Goal: Transaction & Acquisition: Purchase product/service

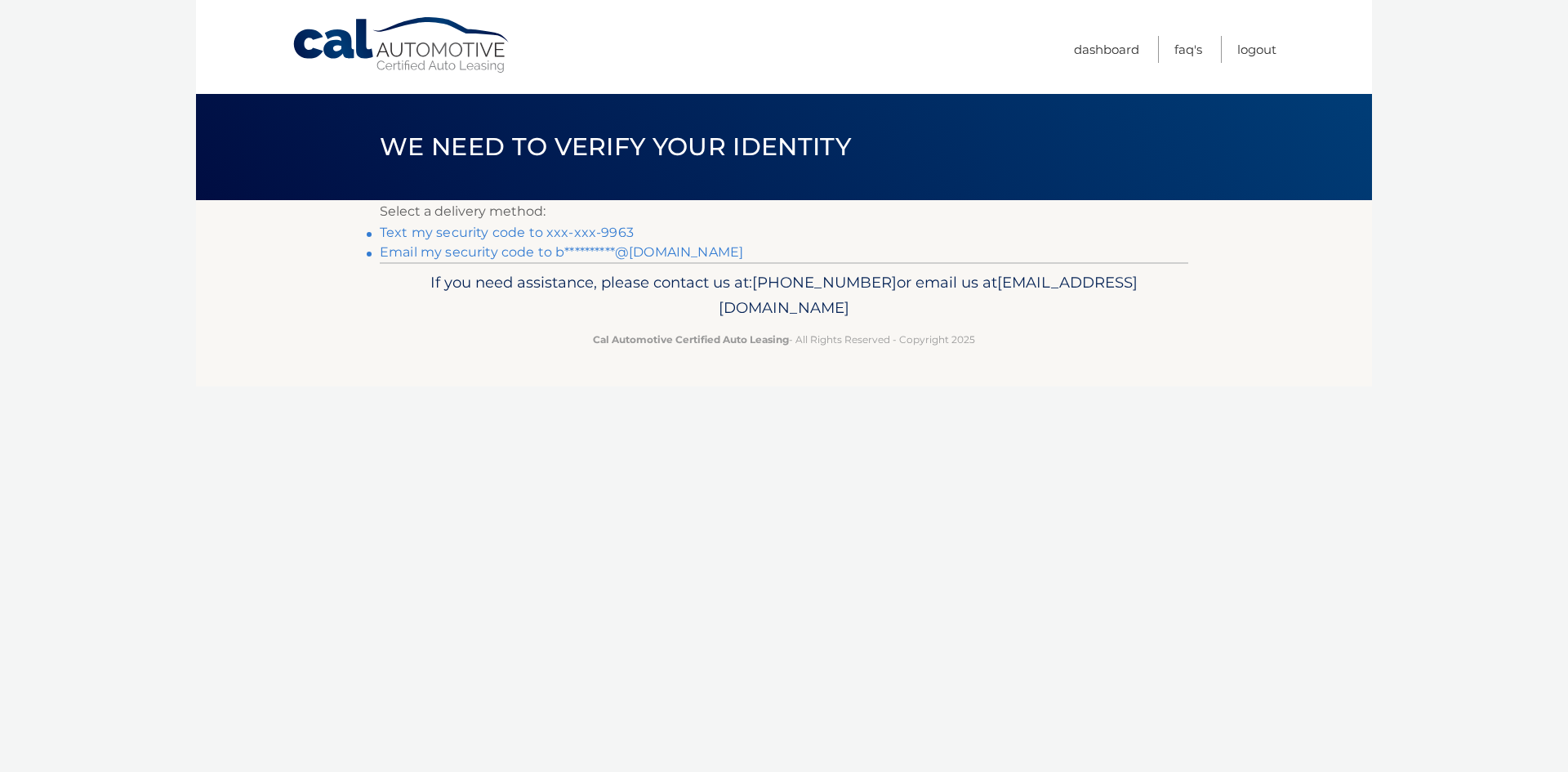
click at [571, 231] on link "Text my security code to xxx-xxx-9963" at bounding box center [506, 232] width 254 height 16
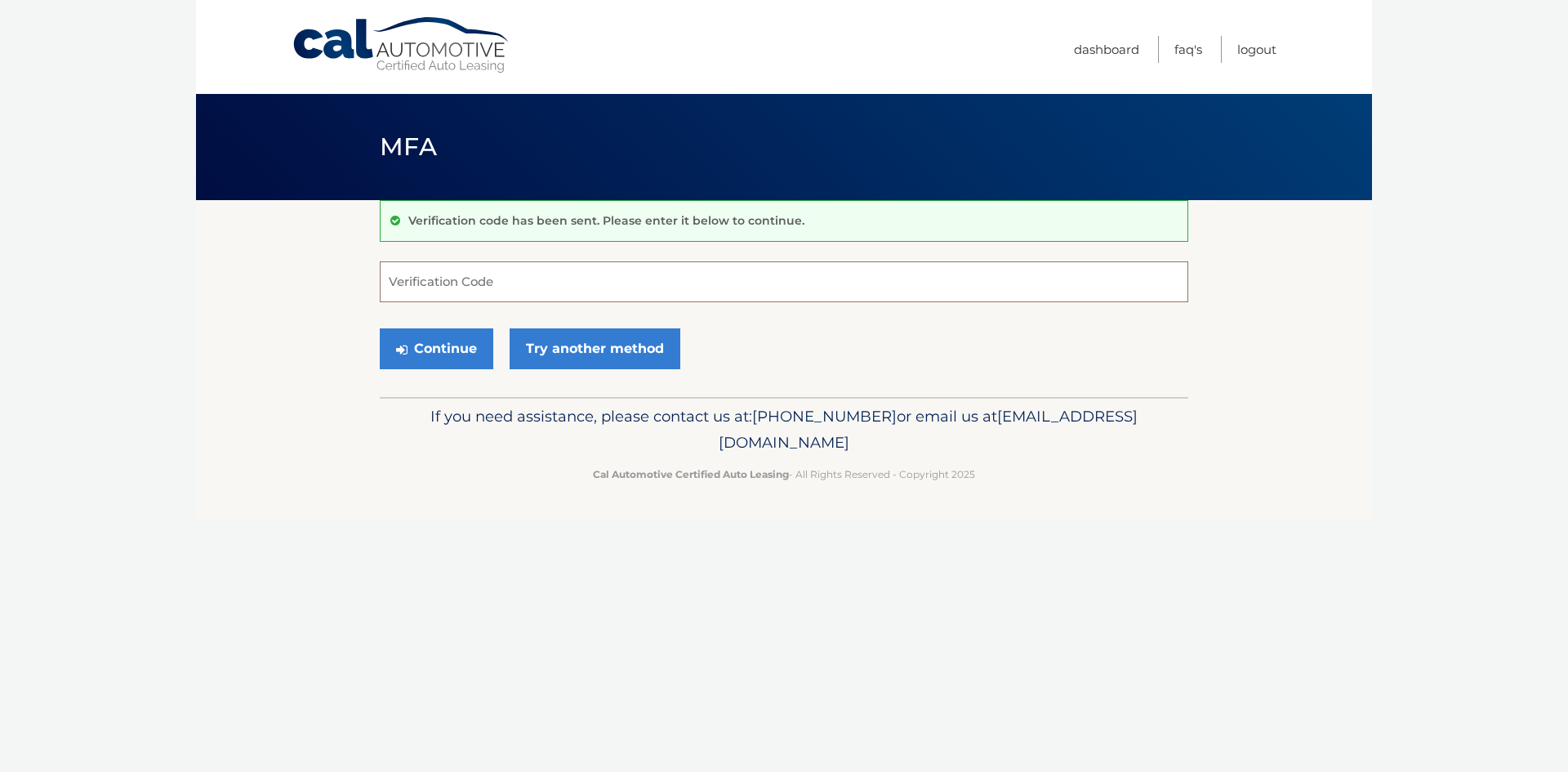
click at [440, 284] on input "Verification Code" at bounding box center [784, 281] width 809 height 41
click at [429, 279] on input "Verification Code" at bounding box center [784, 281] width 809 height 41
type input "894679"
click at [441, 343] on button "Continue" at bounding box center [436, 348] width 113 height 41
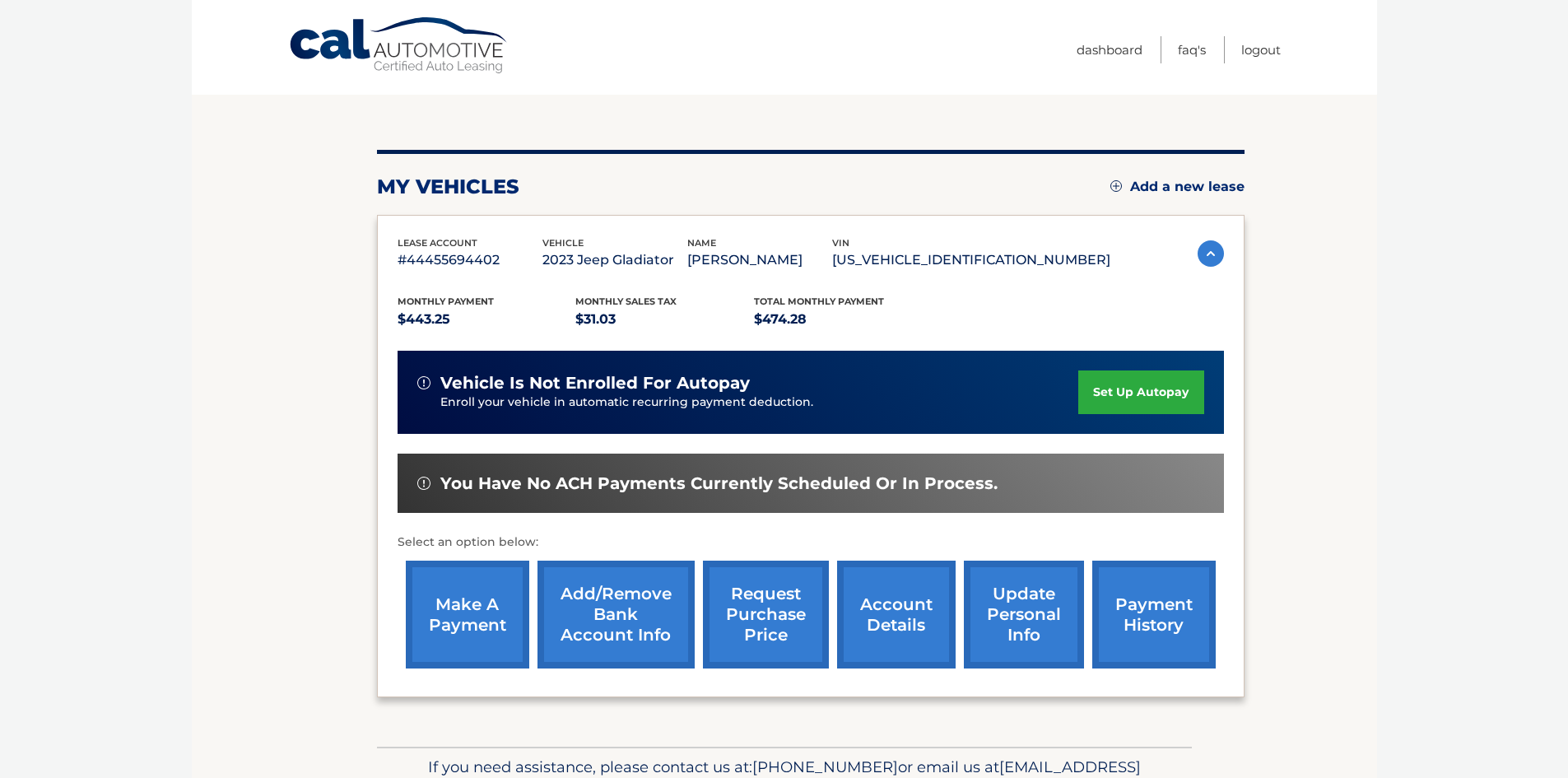
scroll to position [165, 0]
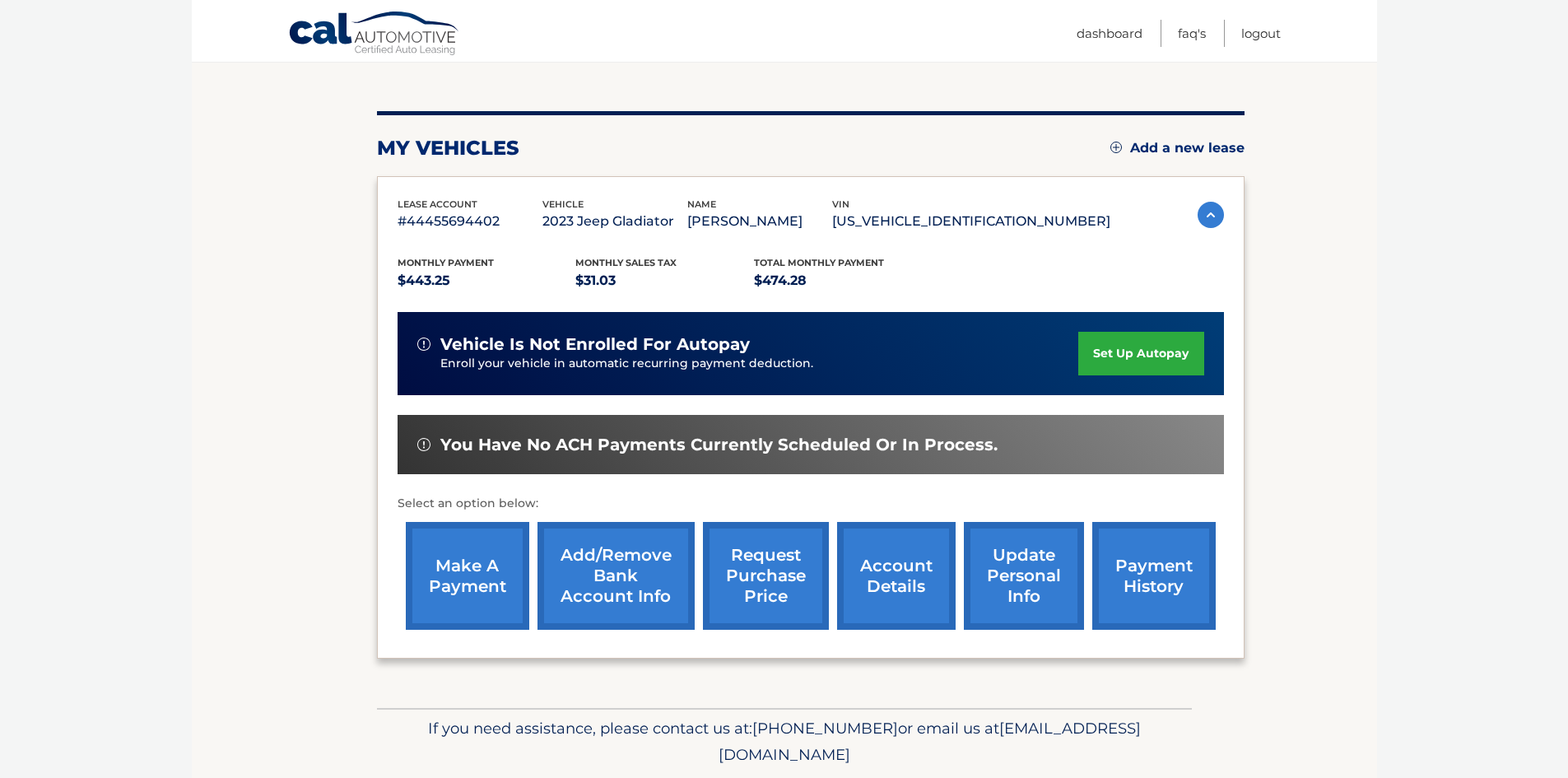
click at [467, 559] on link "make a payment" at bounding box center [467, 576] width 123 height 108
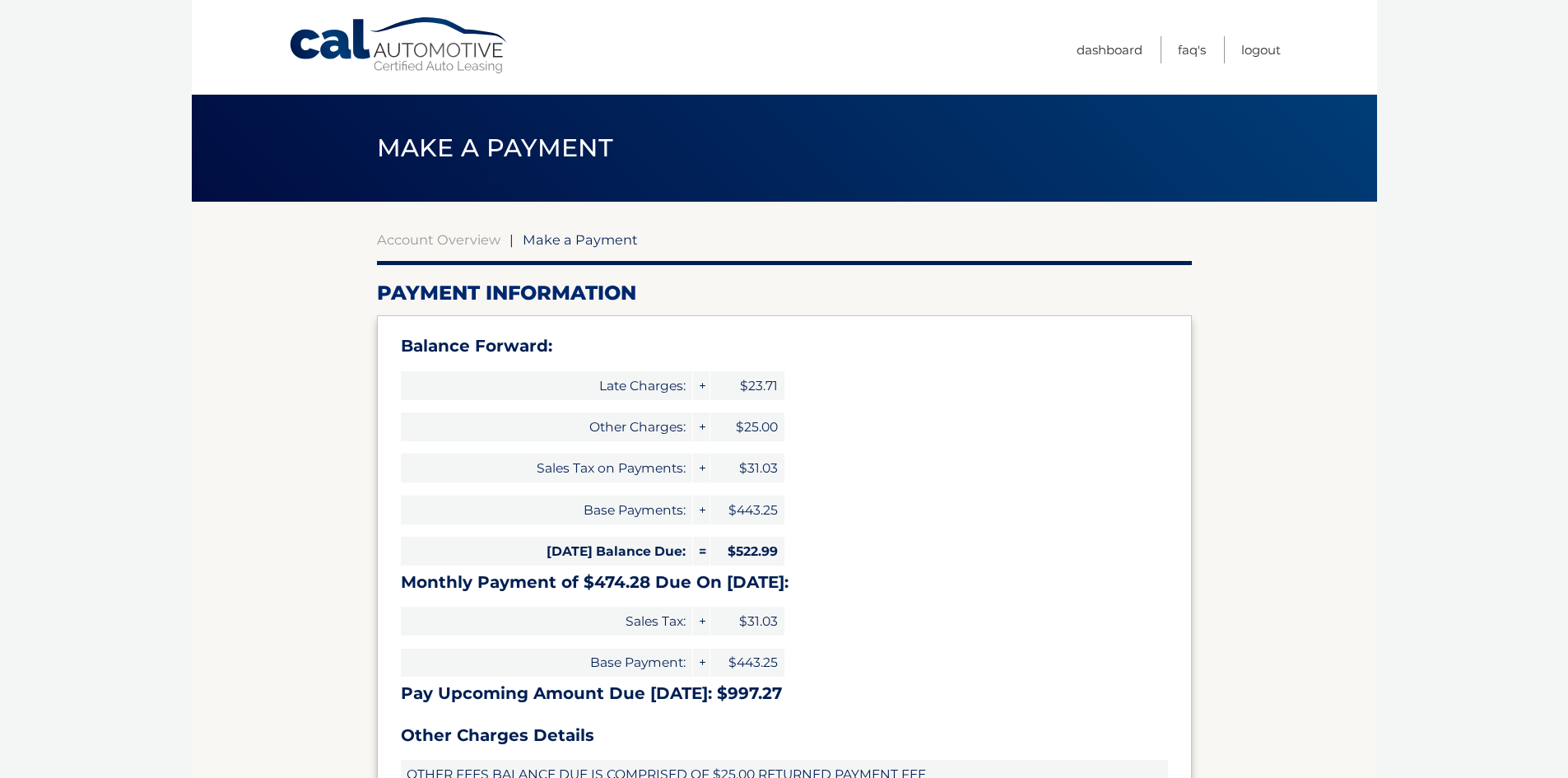
select select "Y2I1MTBmODItMGVkNy00MGNhLTk0OGUtYzVkMmU0ZTY2YWIz"
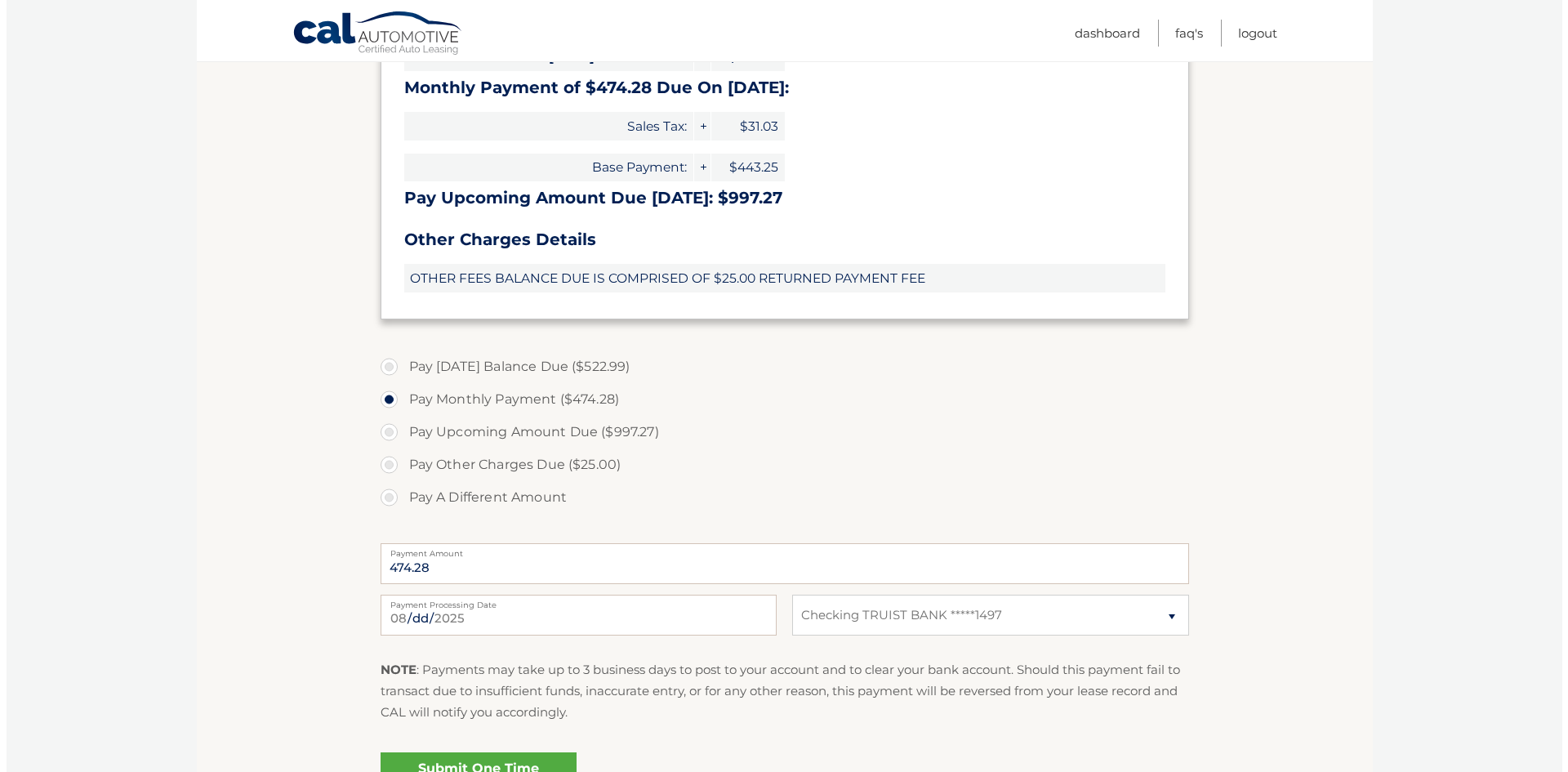
scroll to position [654, 0]
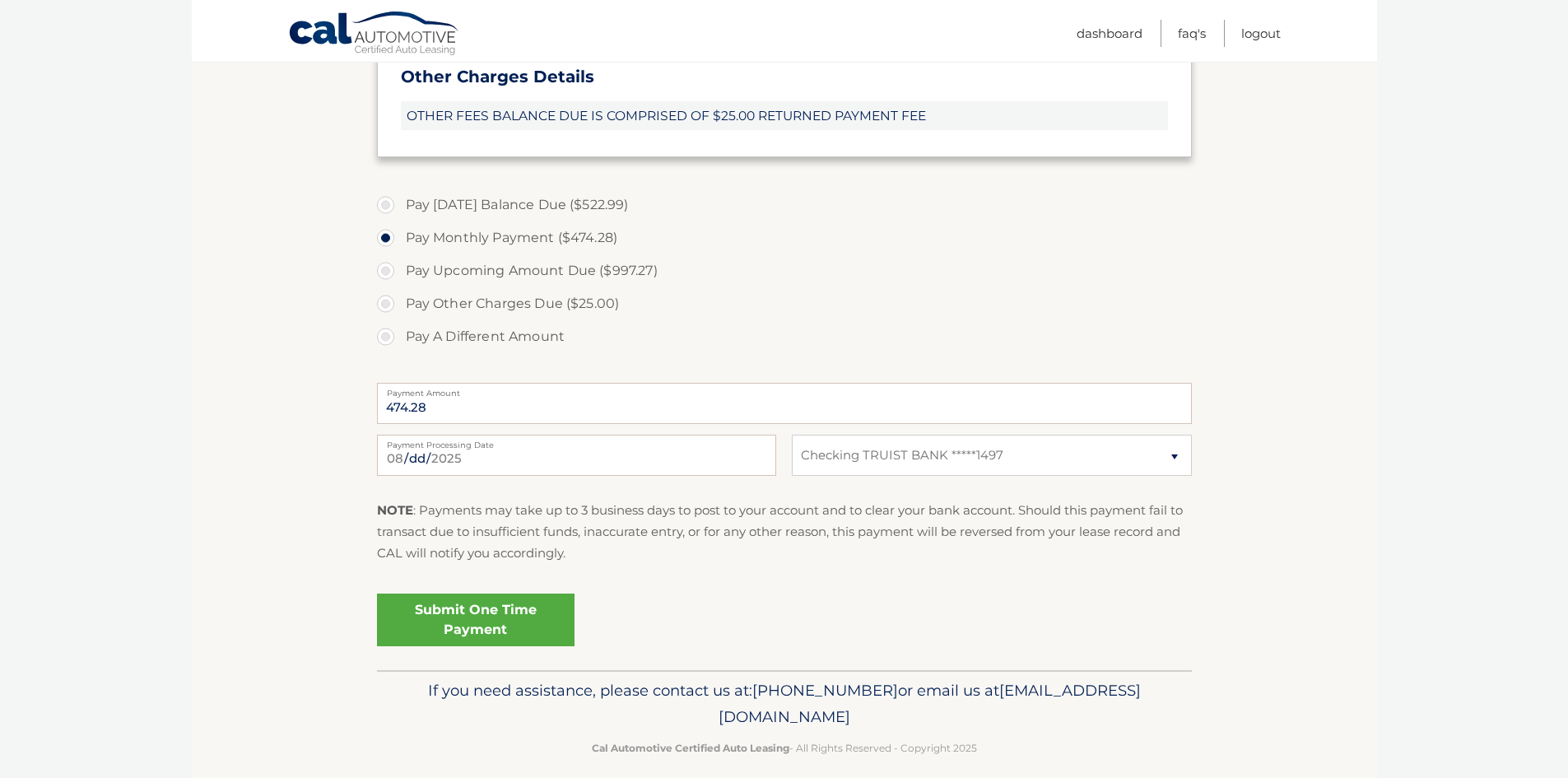
click at [487, 613] on link "Submit One Time Payment" at bounding box center [475, 620] width 197 height 52
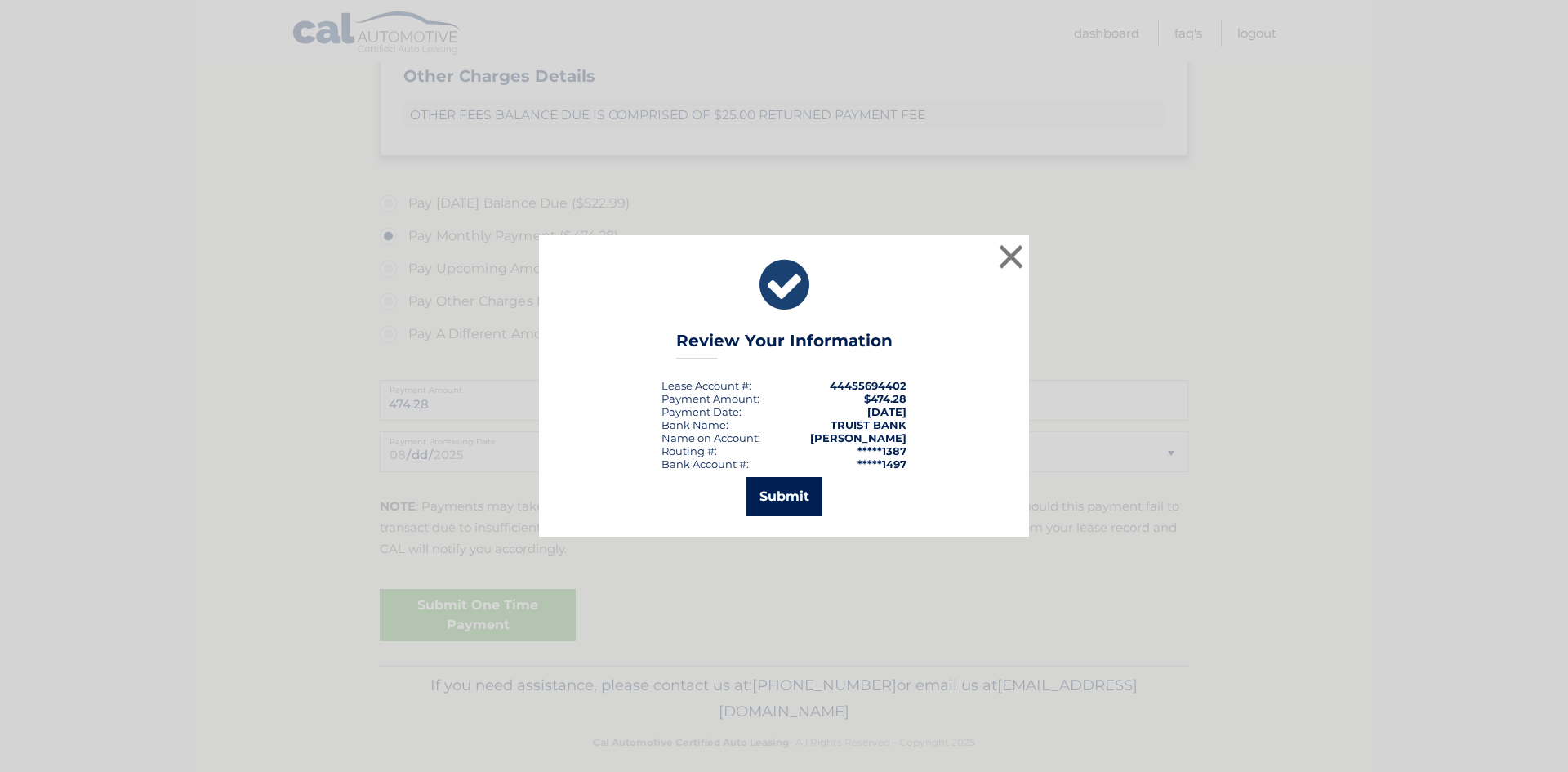
click at [785, 496] on button "Submit" at bounding box center [785, 496] width 76 height 39
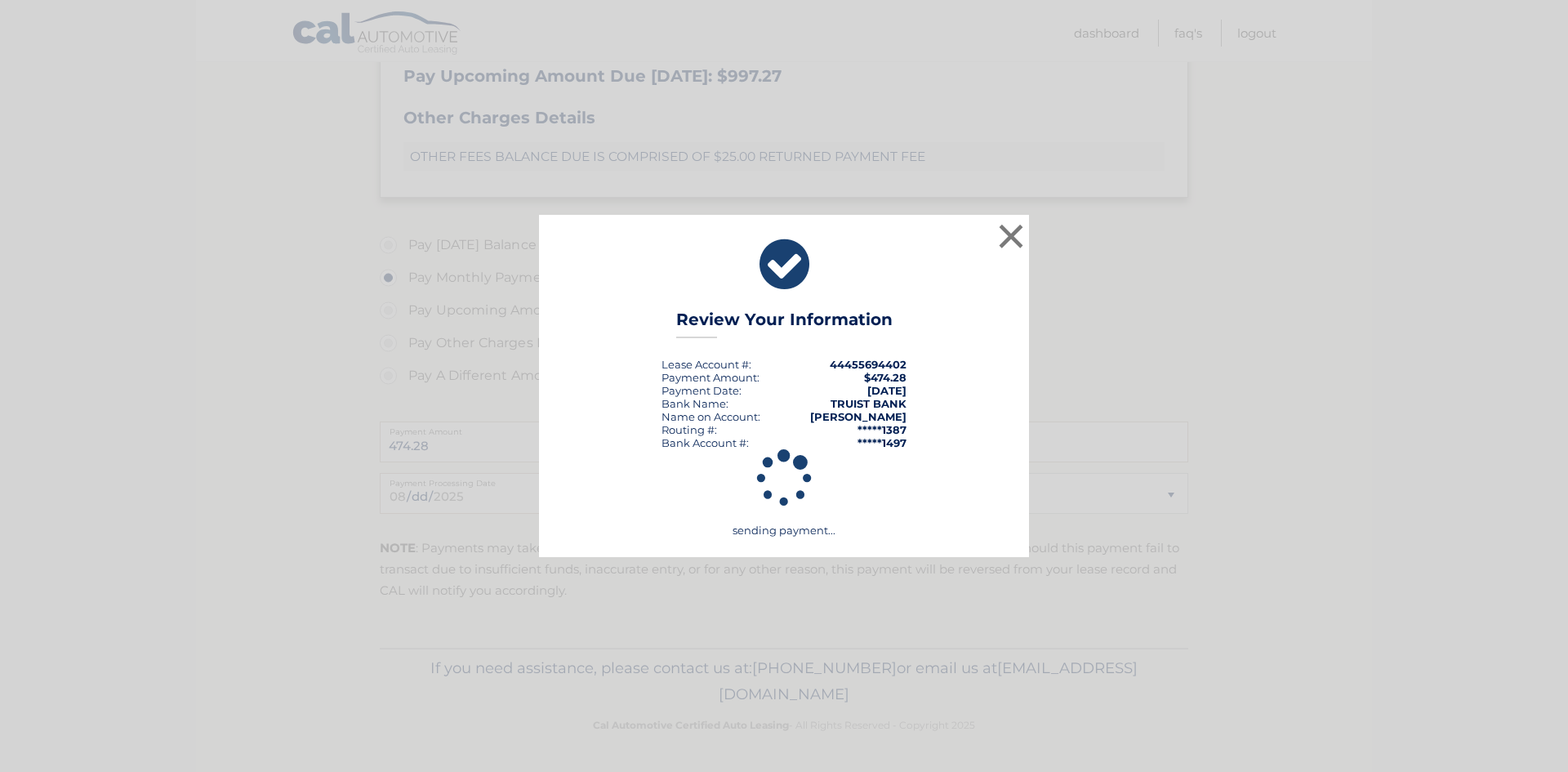
scroll to position [612, 0]
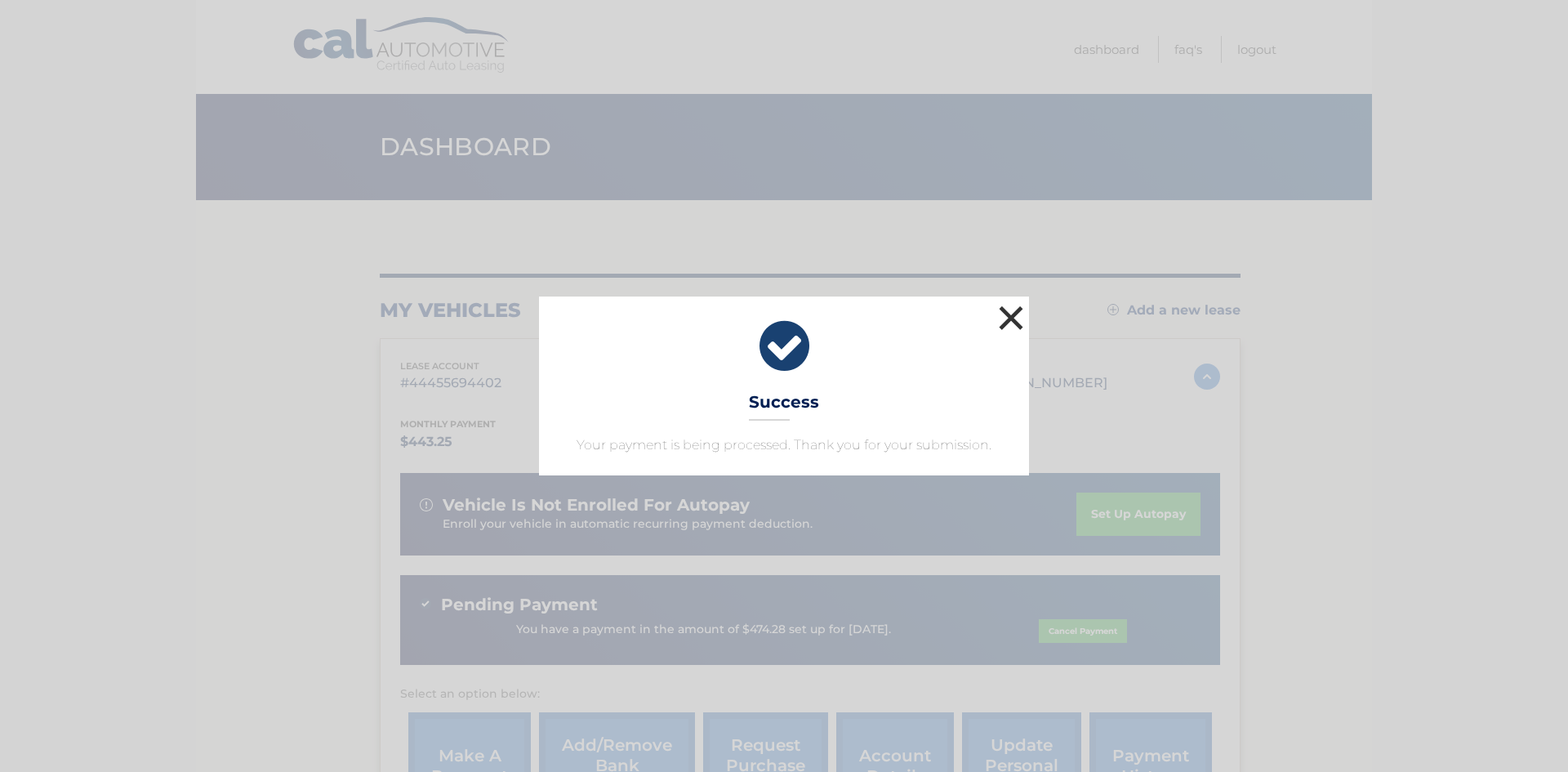
click at [1010, 307] on button "×" at bounding box center [1011, 318] width 33 height 33
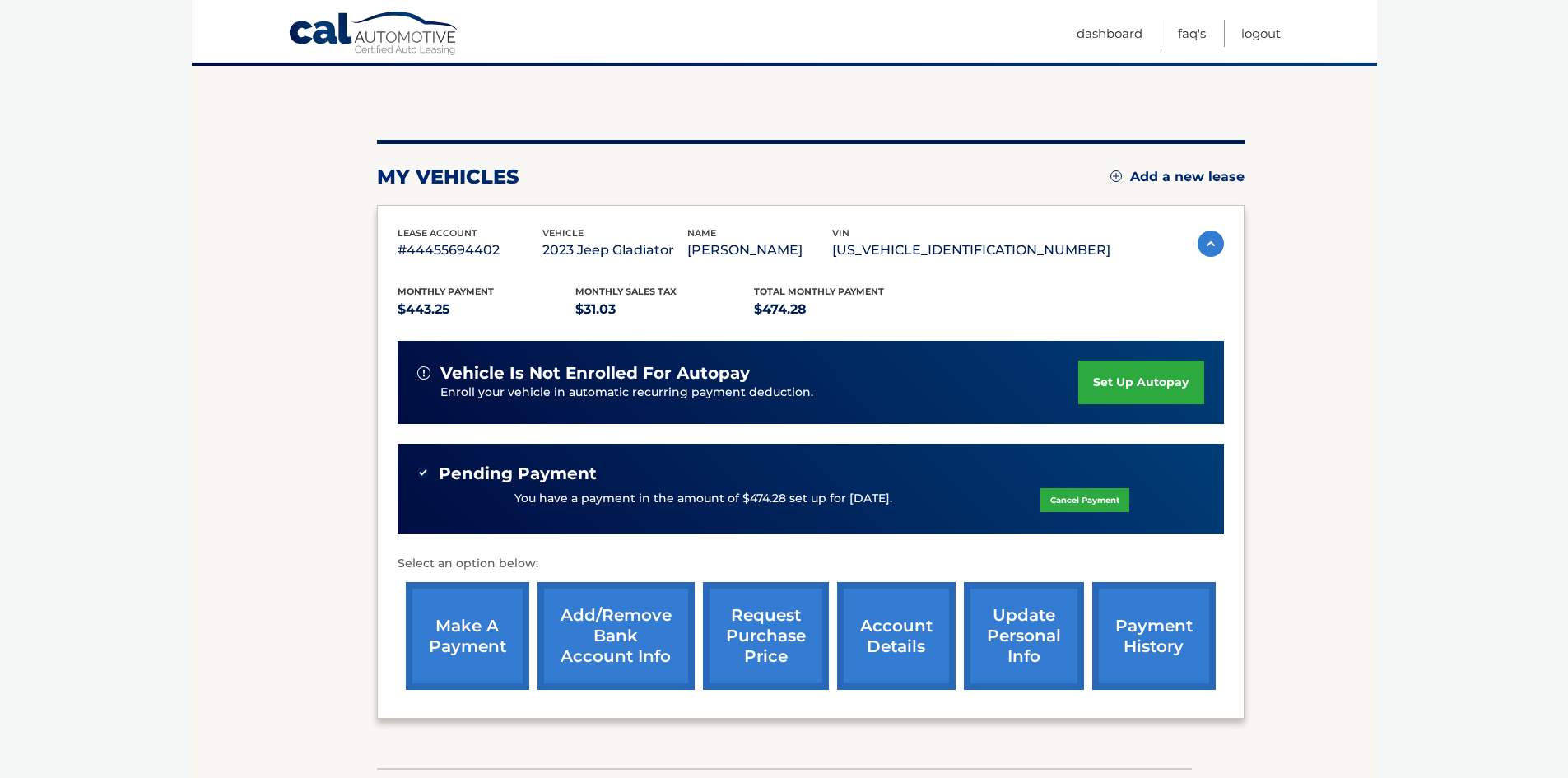
scroll to position [252, 0]
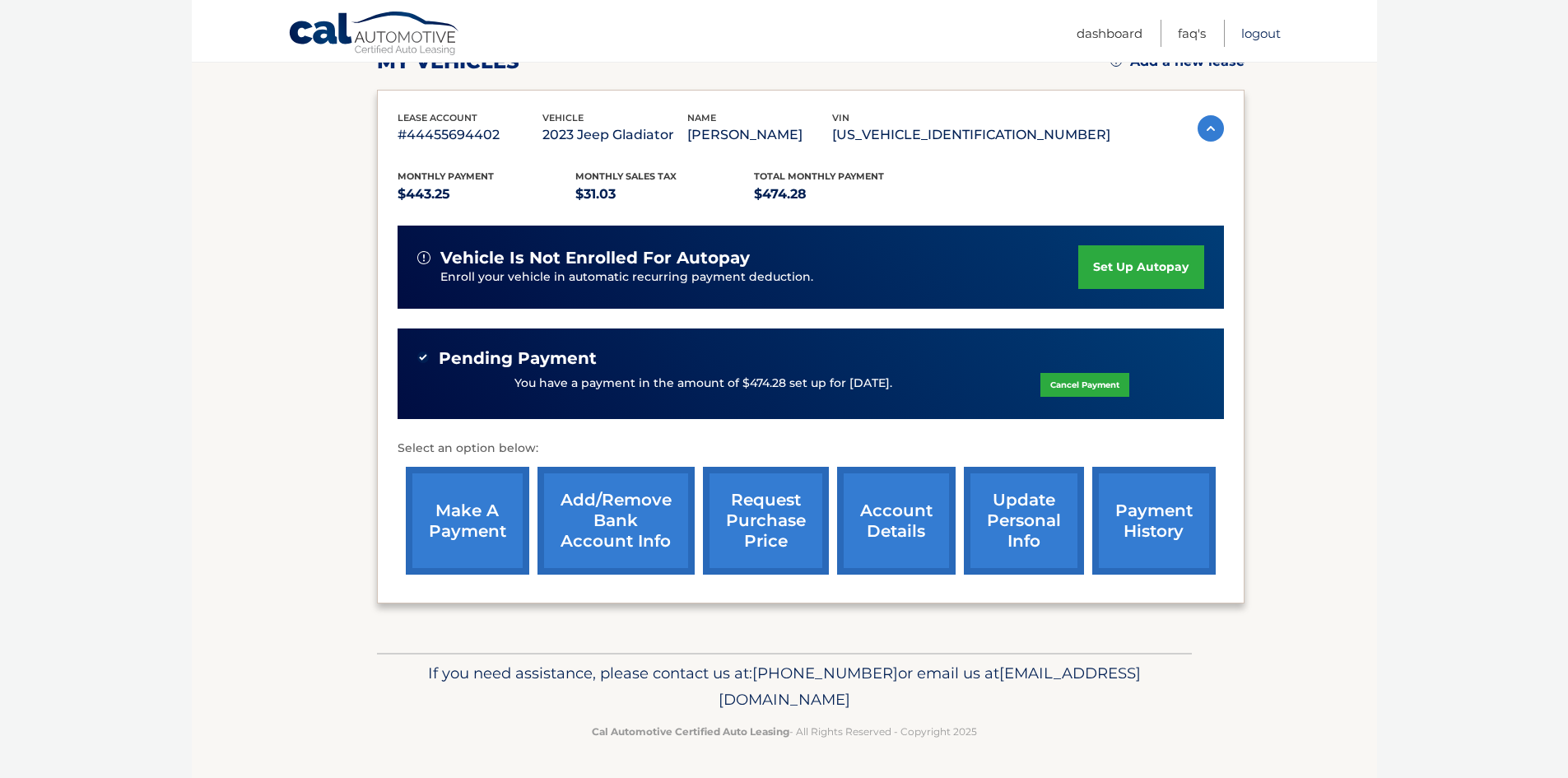
click at [1257, 31] on link "Logout" at bounding box center [1261, 33] width 39 height 27
